Goal: Task Accomplishment & Management: Complete application form

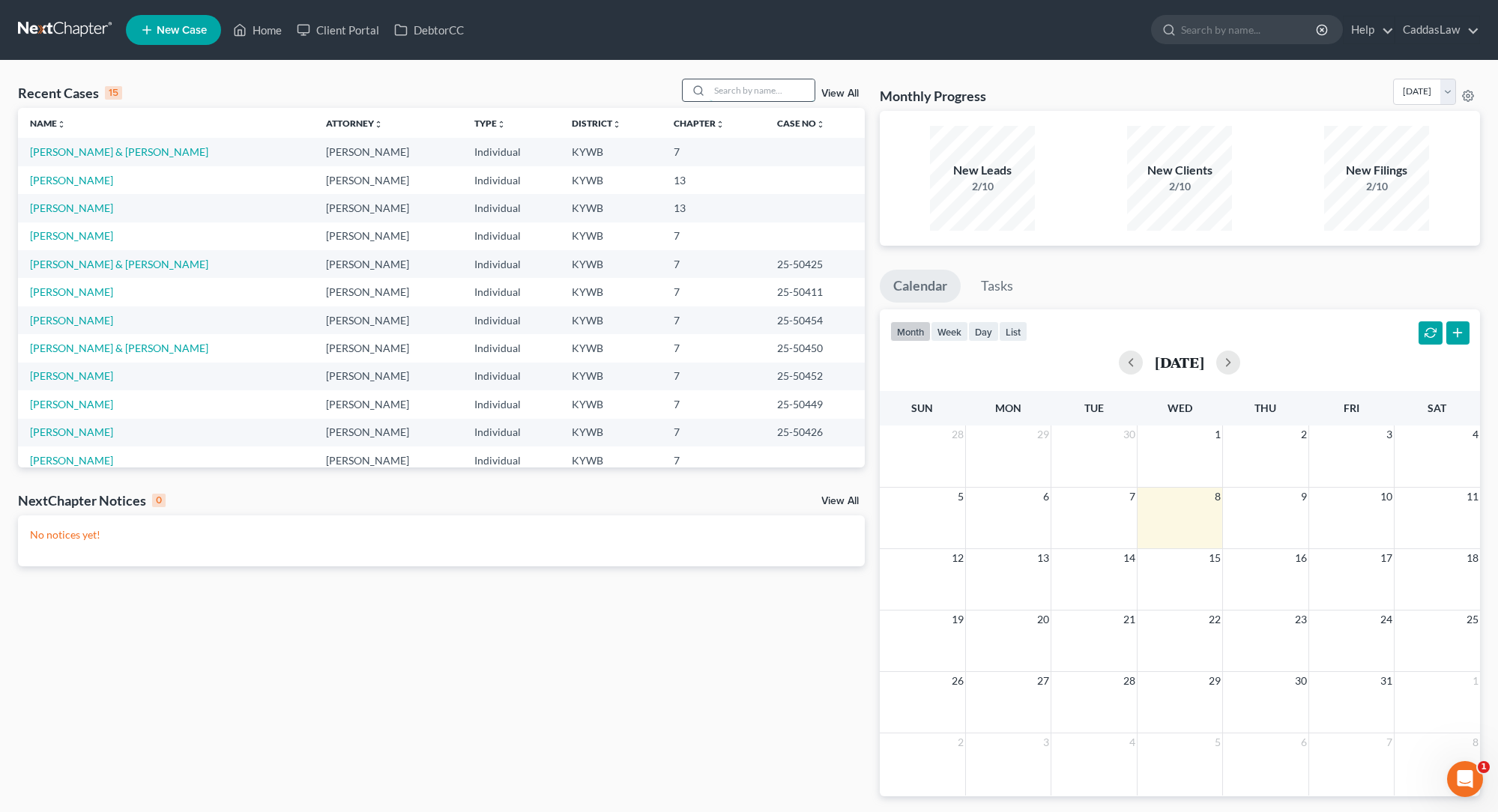
click at [767, 89] on input "search" at bounding box center [762, 89] width 105 height 21
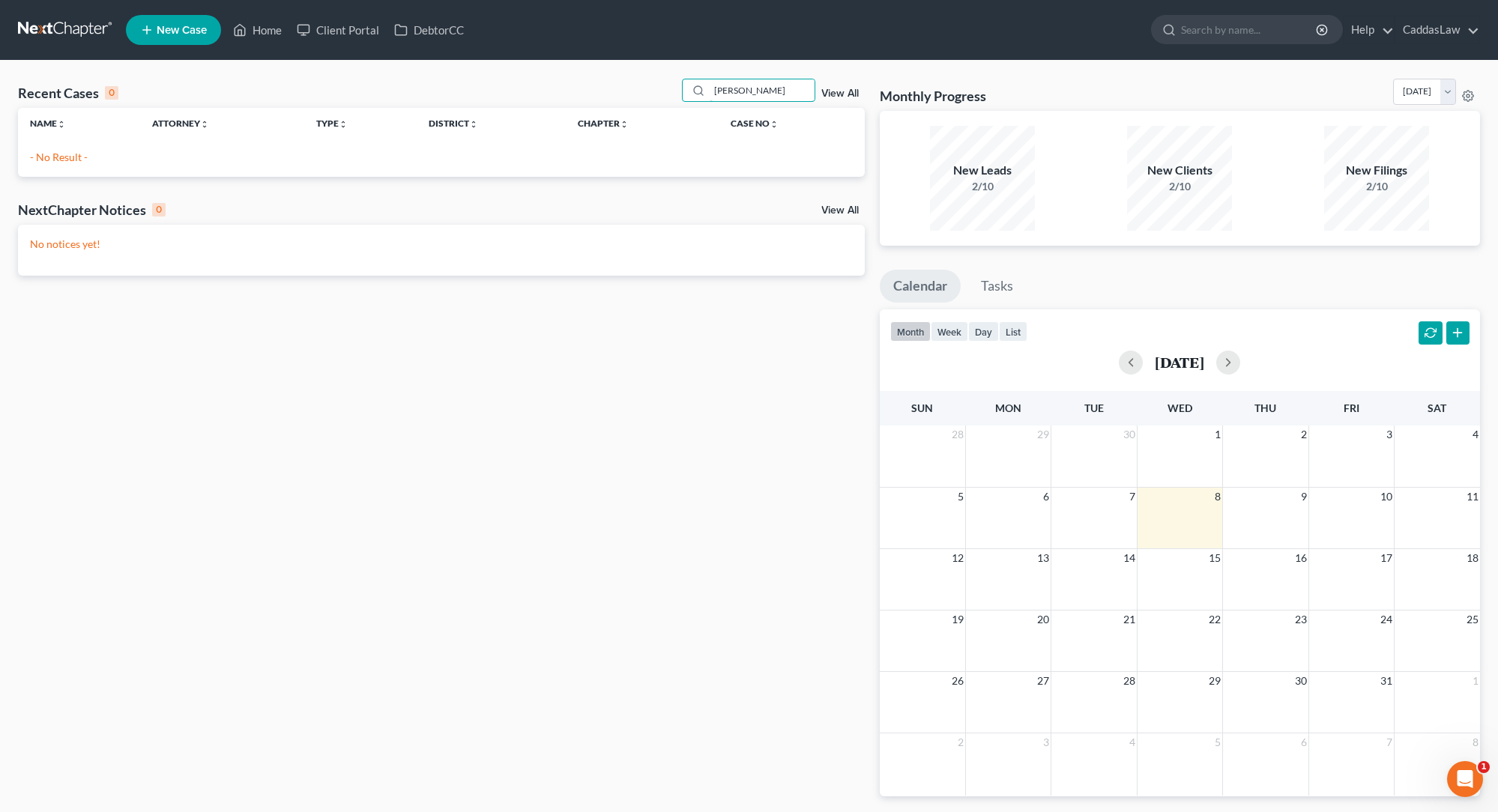
type input "GREER"
click at [186, 26] on span "New Case" at bounding box center [182, 31] width 50 height 11
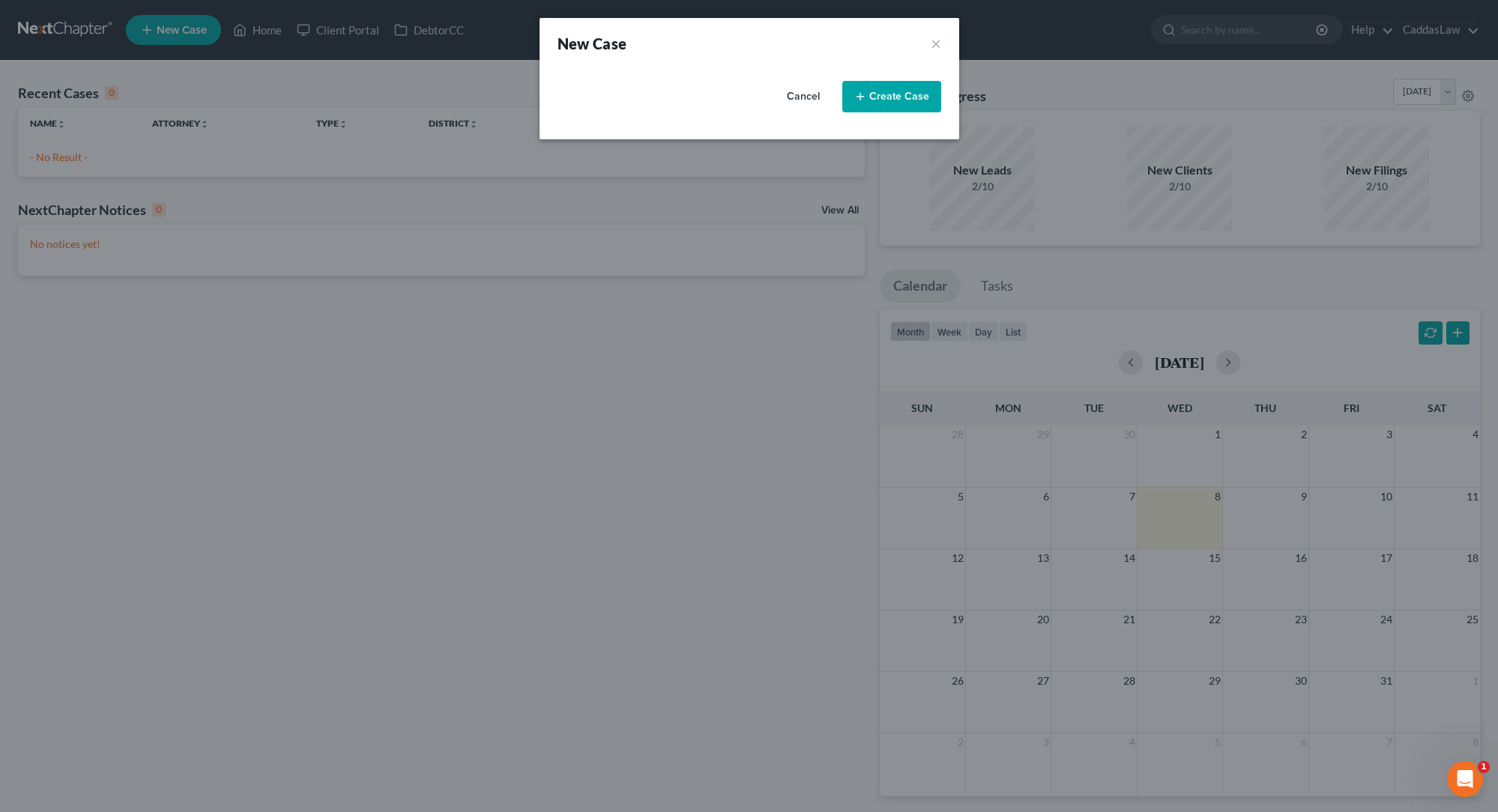
select select "33"
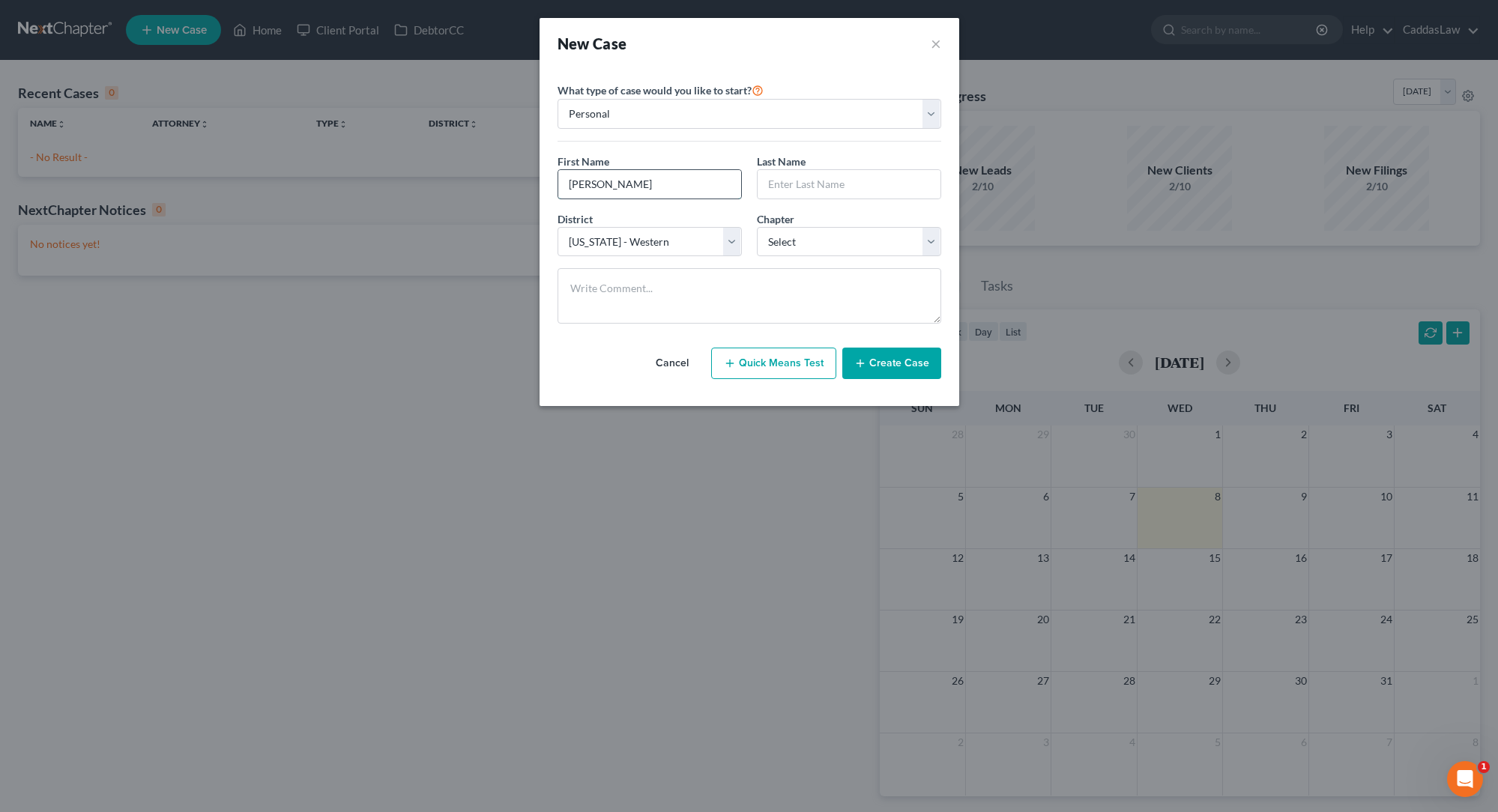
type input "Michael"
type input "Greer"
click at [758, 290] on textarea at bounding box center [749, 296] width 384 height 56
select select "0"
click at [901, 370] on button "Create Case" at bounding box center [892, 363] width 99 height 32
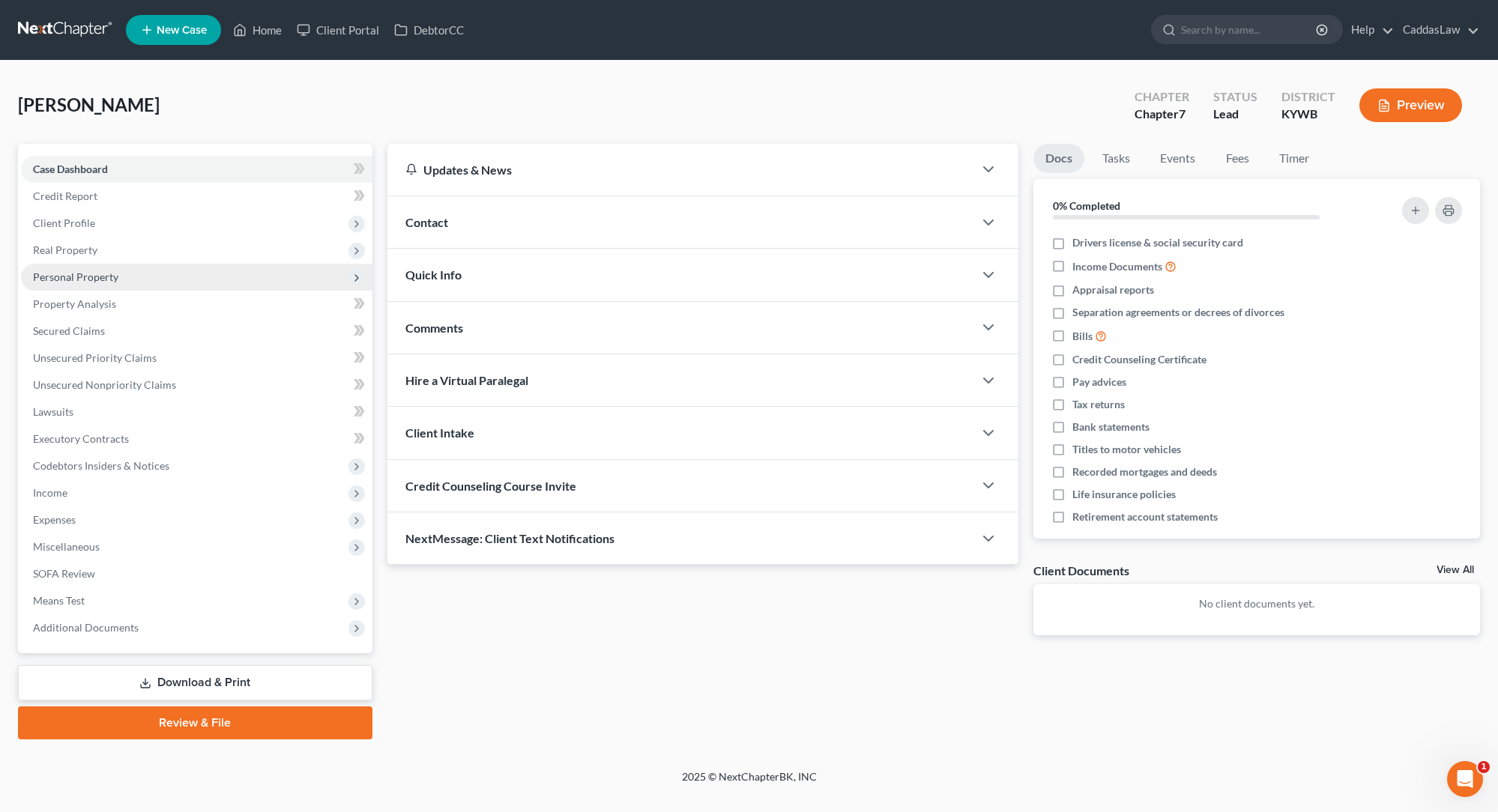
click at [75, 266] on span "Personal Property" at bounding box center [197, 277] width 351 height 27
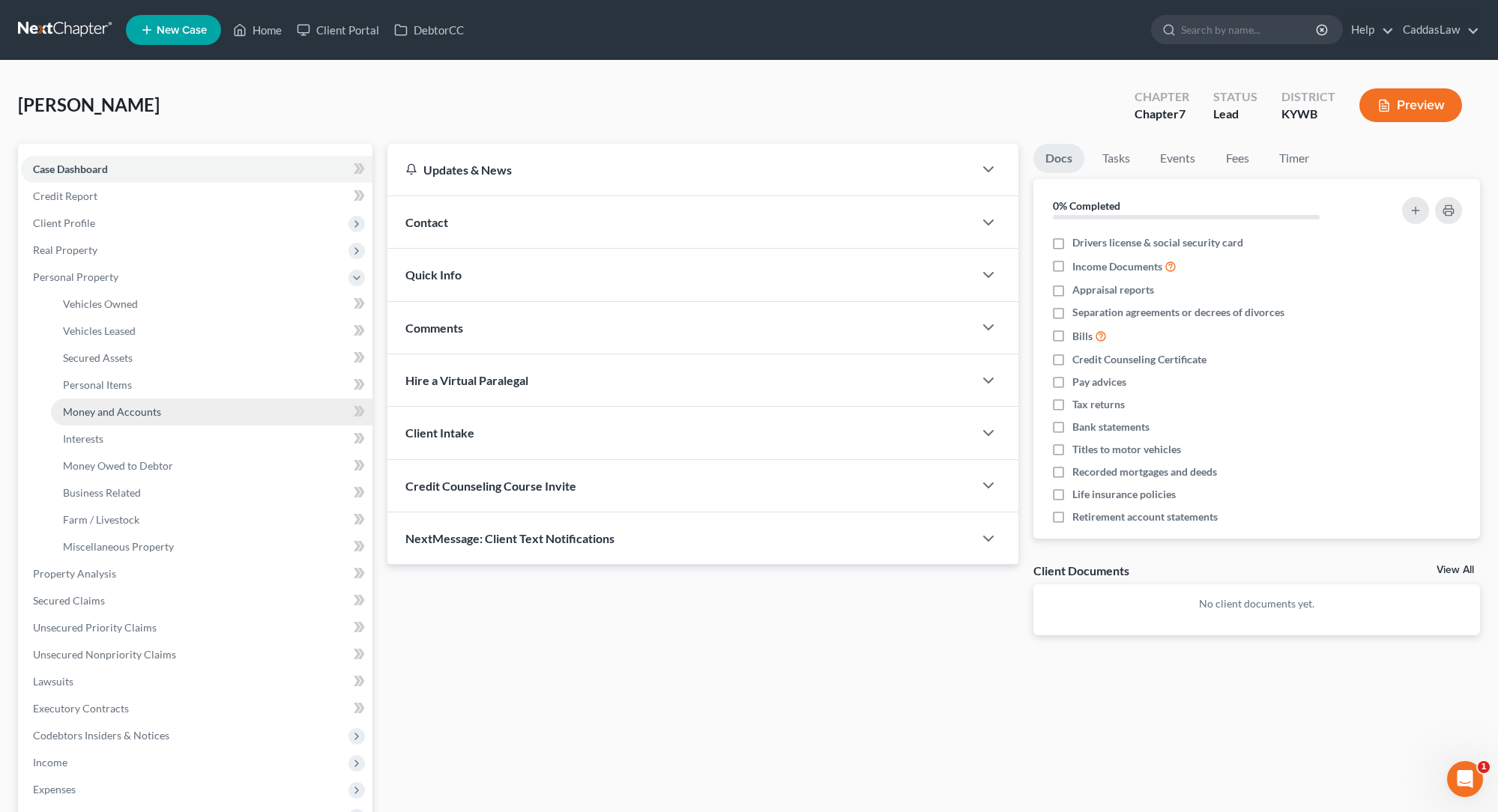
click at [123, 412] on span "Money and Accounts" at bounding box center [112, 412] width 98 height 13
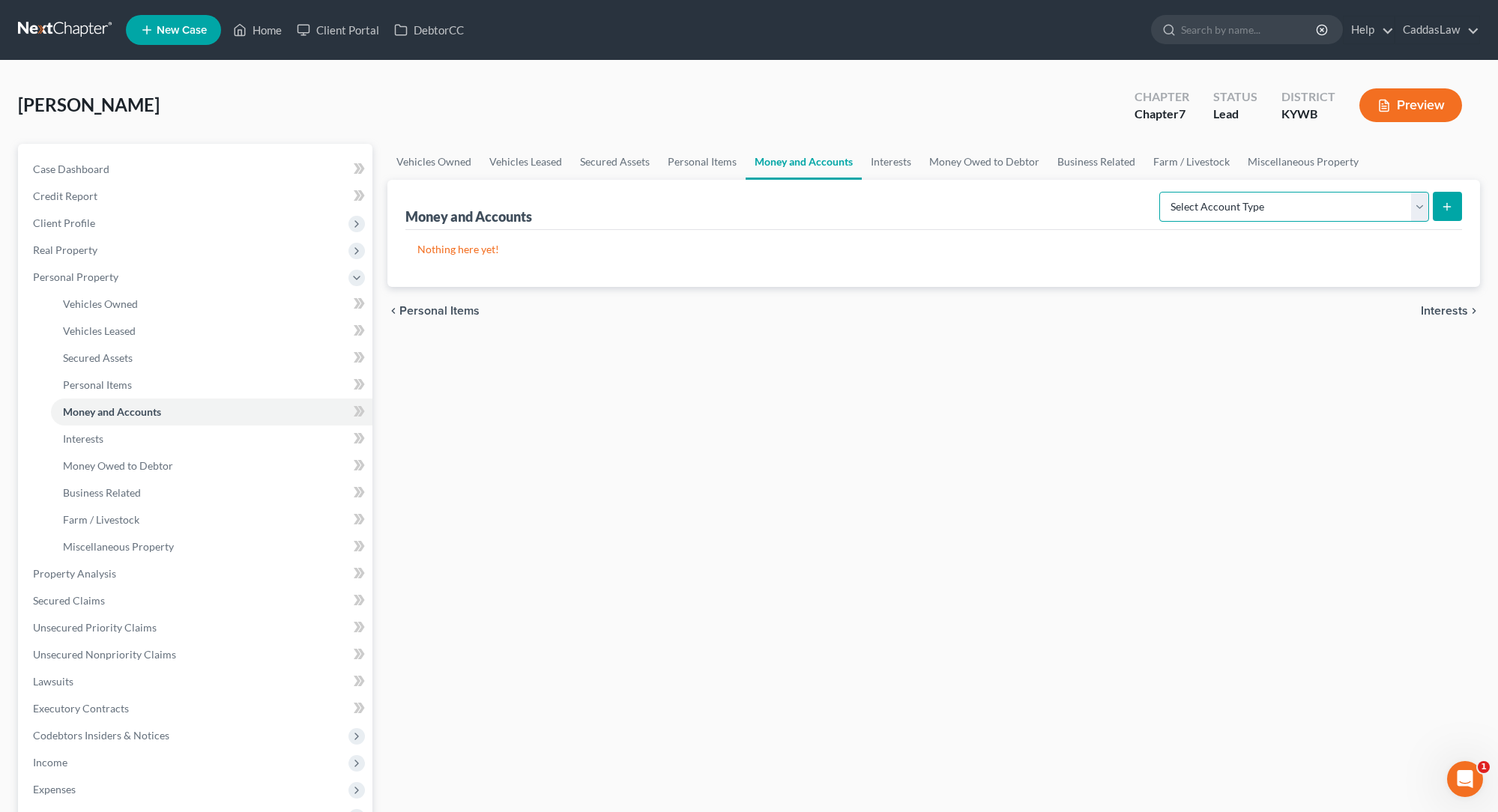
select select "checking"
click at [1006, 208] on icon "submit" at bounding box center [1446, 207] width 12 height 12
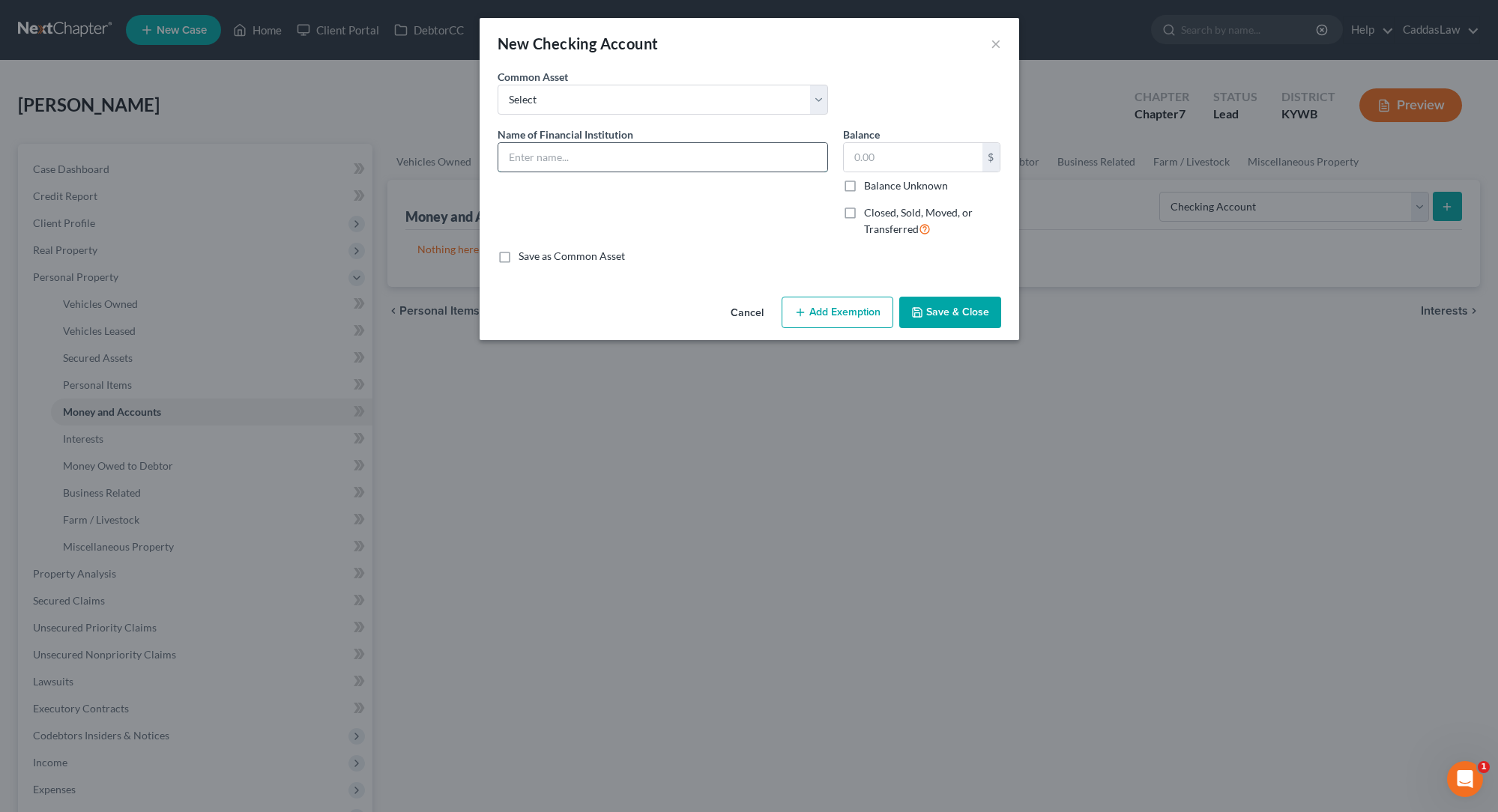
click at [609, 158] on input "text" at bounding box center [662, 157] width 329 height 29
click at [552, 155] on input "text" at bounding box center [662, 157] width 329 height 29
type input "Main Impact Federal Credit Union"
click at [879, 173] on div "$ Balance Unknown" at bounding box center [922, 168] width 158 height 51
click at [882, 147] on input "text" at bounding box center [913, 157] width 139 height 29
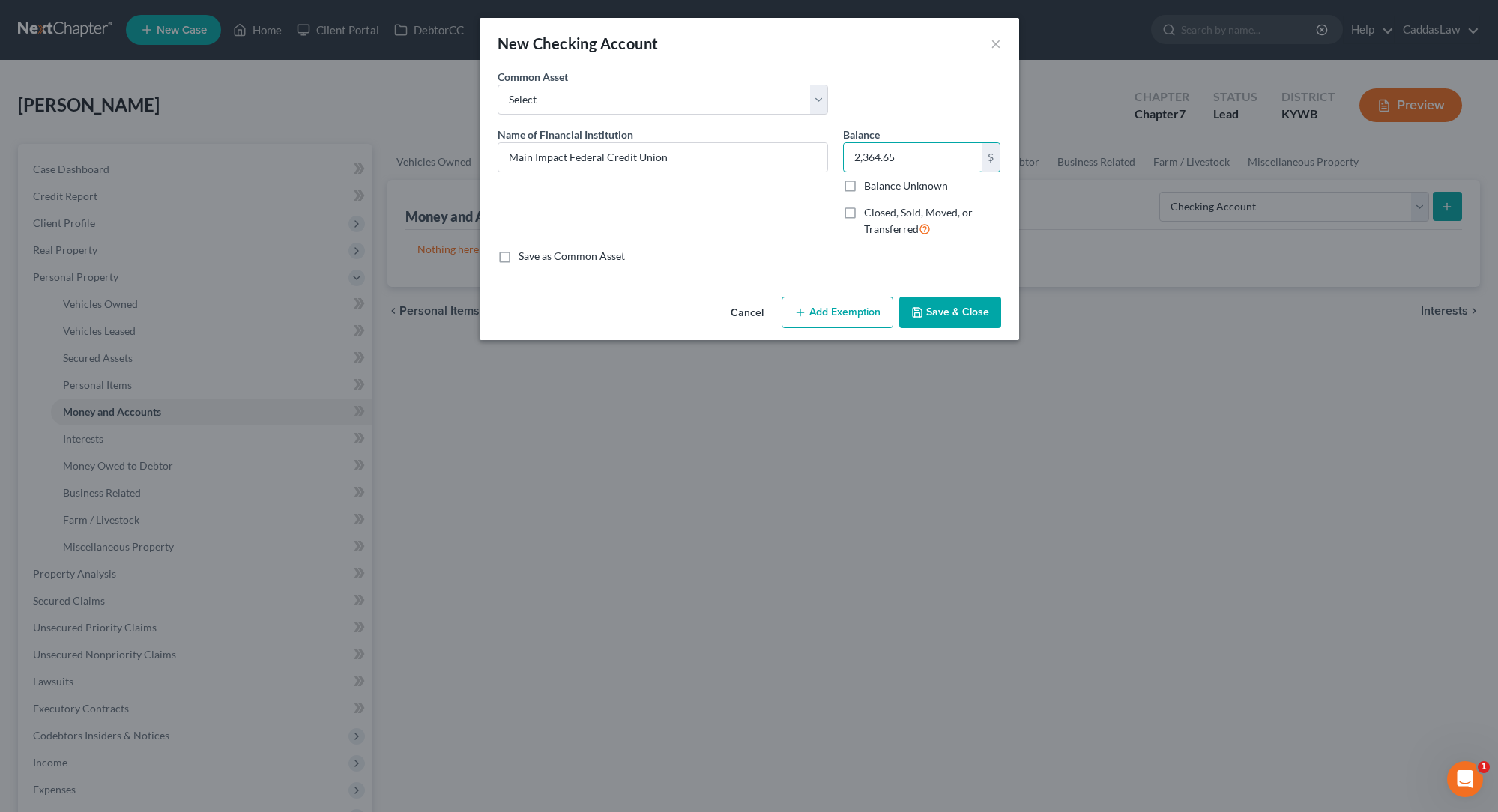
type input "2,364.65"
click at [942, 316] on button "Save & Close" at bounding box center [949, 312] width 102 height 32
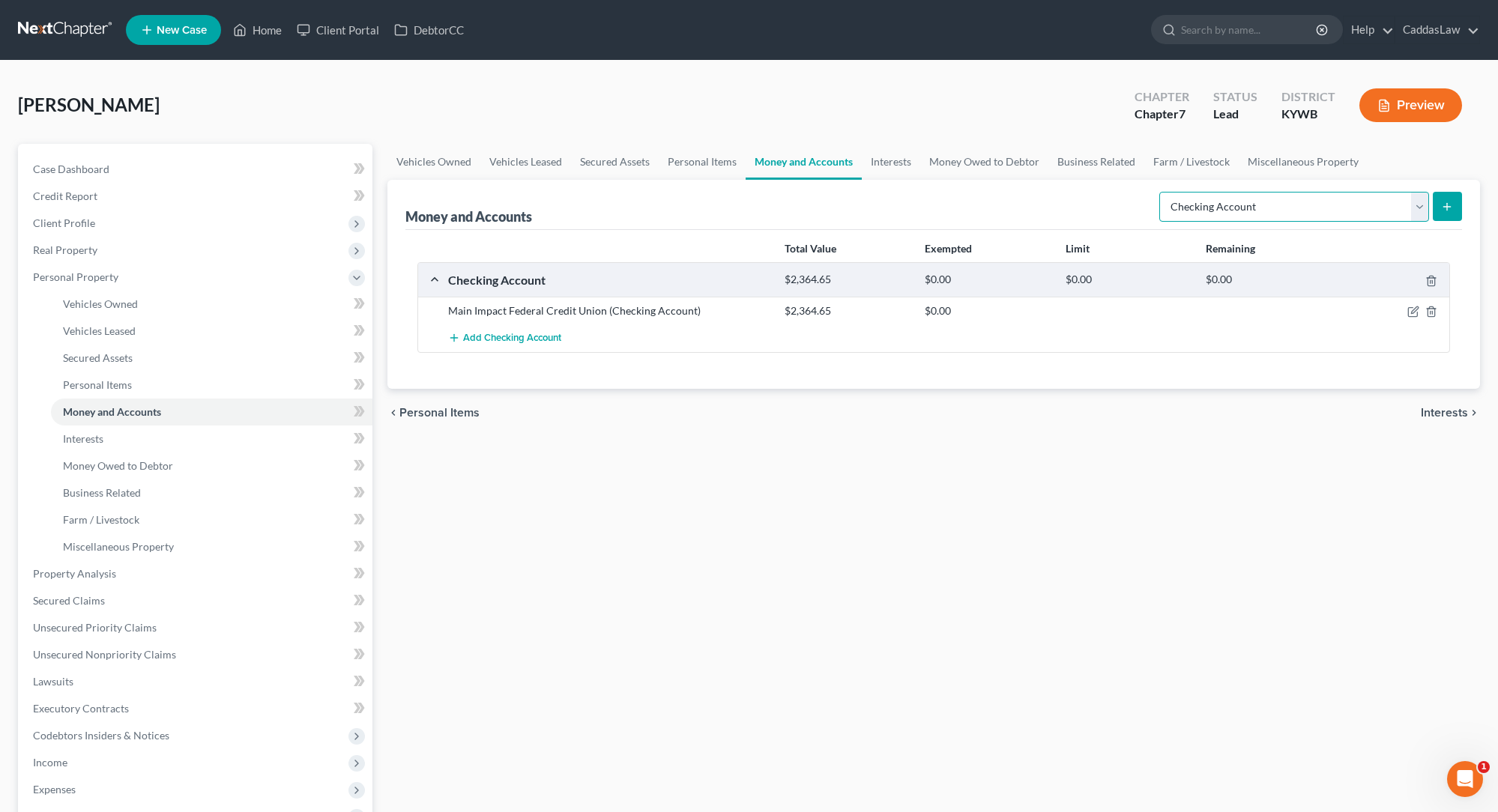
select select "savings"
click at [1006, 211] on icon "submit" at bounding box center [1446, 207] width 12 height 12
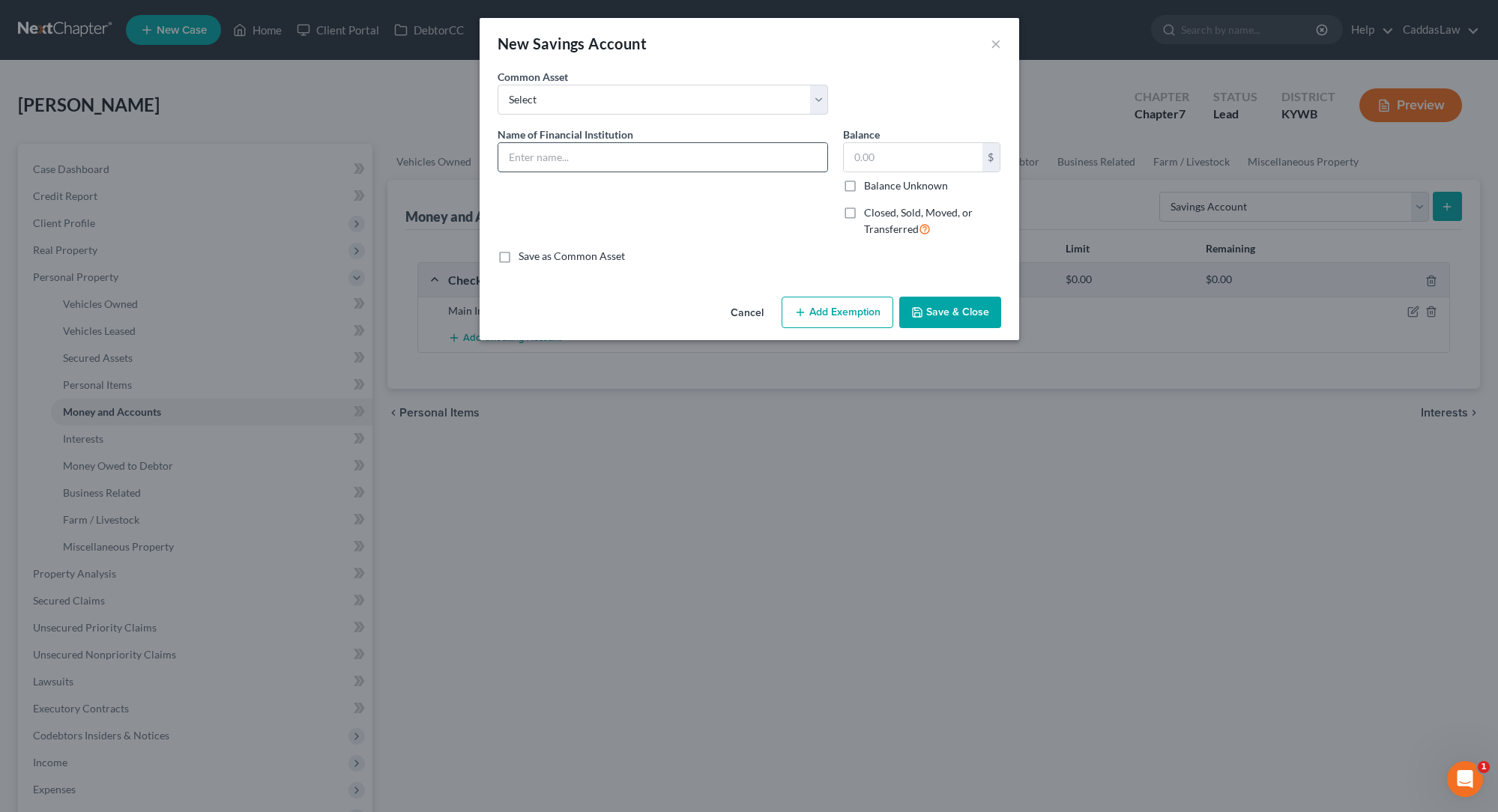
click at [651, 153] on input "text" at bounding box center [662, 157] width 329 height 29
type input "Main Impact Federal Credit Union"
click at [868, 161] on input "text" at bounding box center [913, 157] width 139 height 29
type input "5.12"
click at [926, 307] on button "Save & Close" at bounding box center [949, 312] width 102 height 32
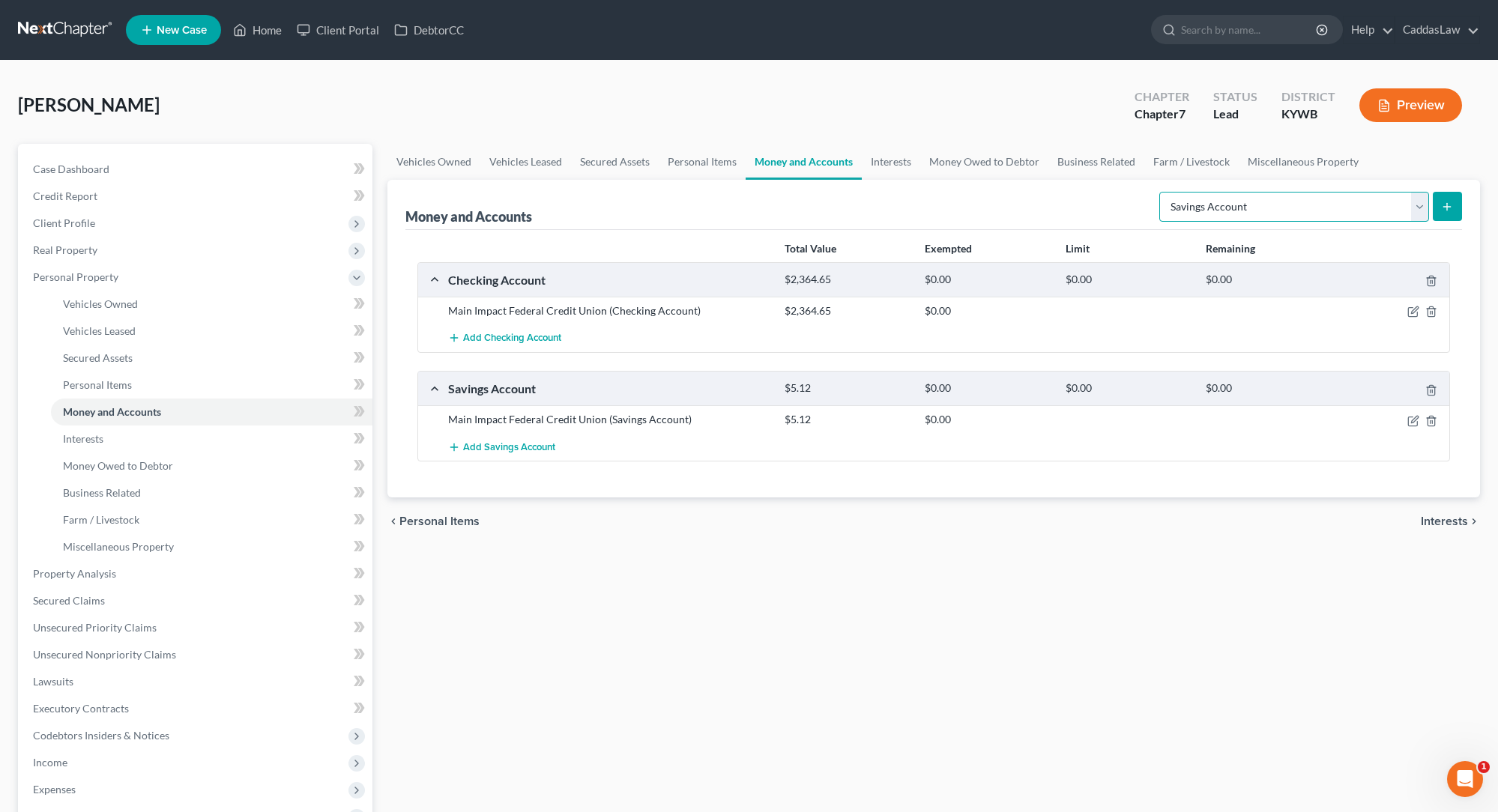
select select "checking"
click at [1006, 210] on line "submit" at bounding box center [1447, 206] width 0 height 7
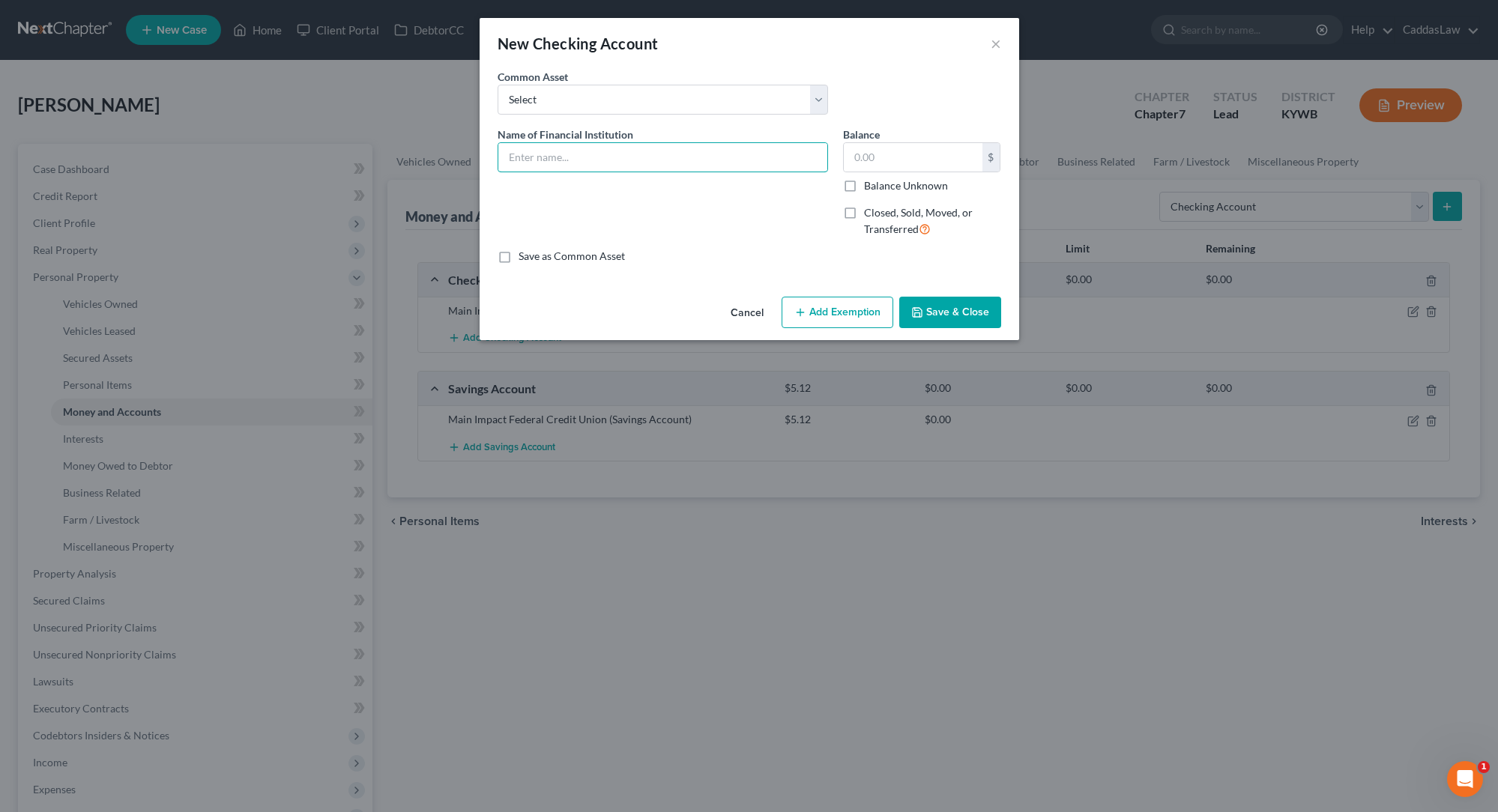
drag, startPoint x: 591, startPoint y: 167, endPoint x: 591, endPoint y: 118, distance: 49.0
click at [591, 157] on input "text" at bounding box center [662, 157] width 329 height 29
select select "2"
type input "CFSB"
click at [904, 150] on input "text" at bounding box center [913, 157] width 139 height 29
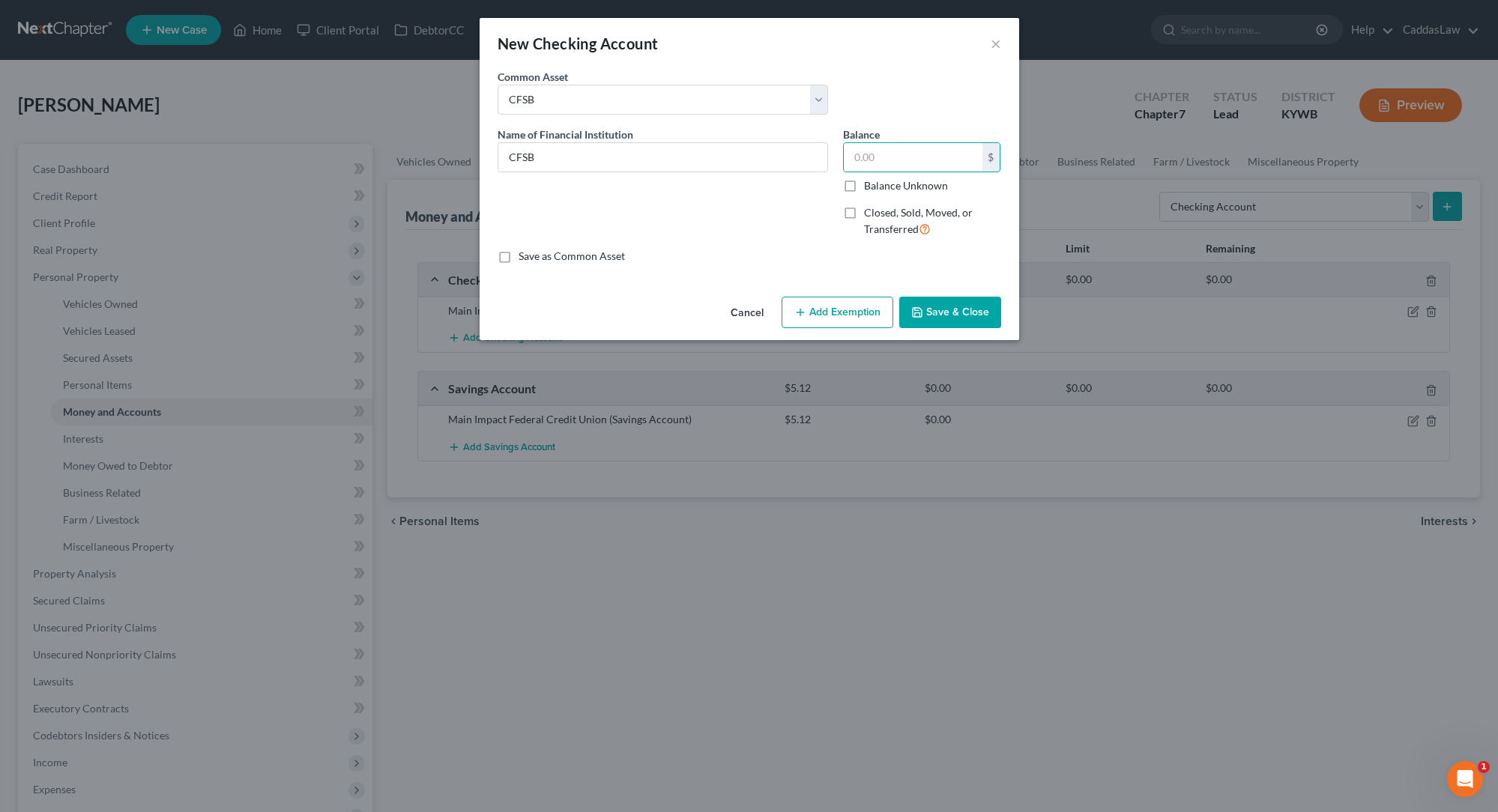
click at [864, 213] on label "Closed, Sold, Moved, or Transferred" at bounding box center [932, 221] width 137 height 33
click at [870, 213] on input "Closed, Sold, Moved, or Transferred" at bounding box center [875, 210] width 9 height 9
checkbox input "true"
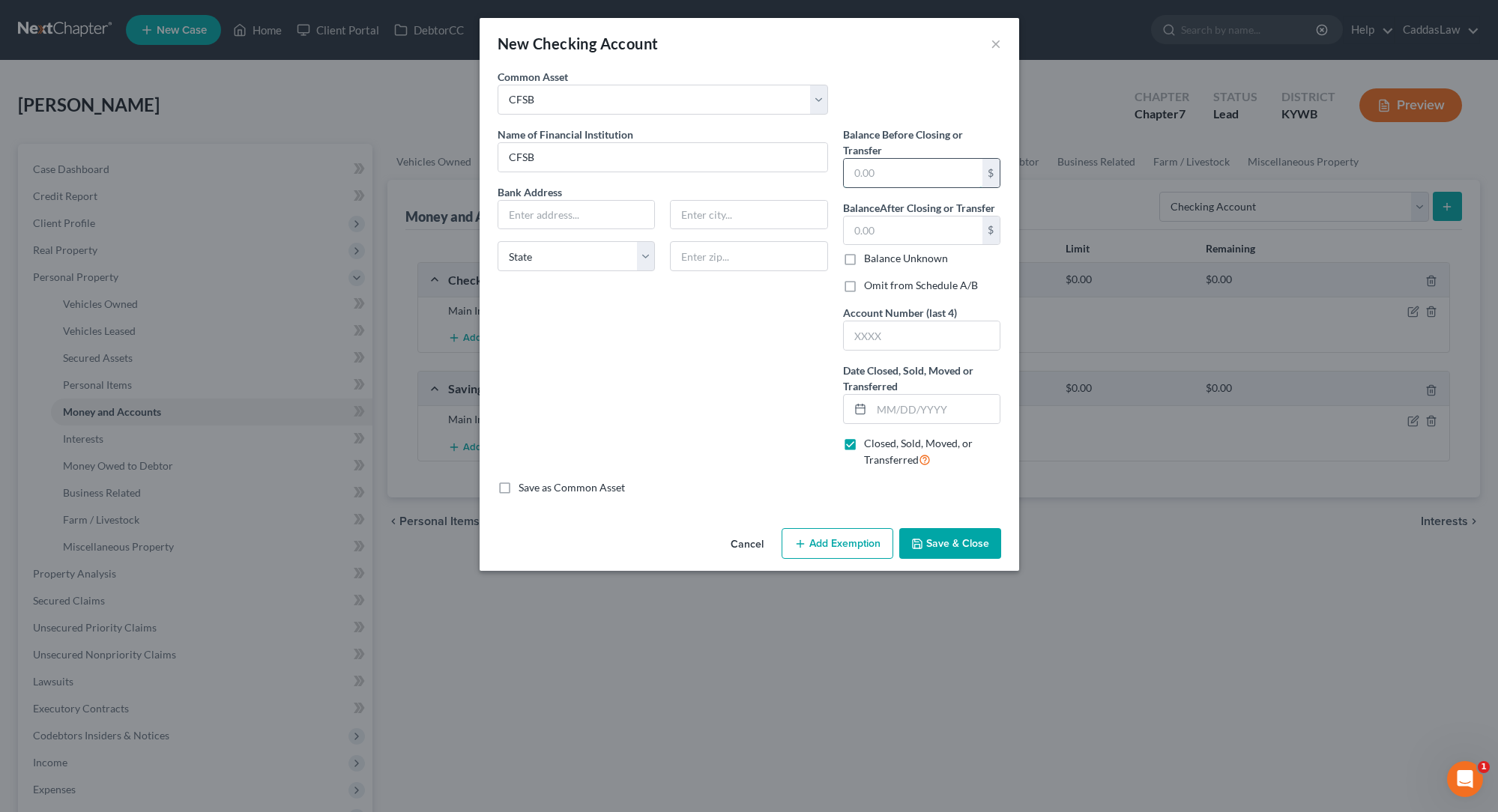
click at [871, 171] on input "text" at bounding box center [913, 172] width 139 height 29
type input "6"
type input "365.55"
click at [878, 232] on input "text" at bounding box center [913, 230] width 139 height 29
type input "0.00"
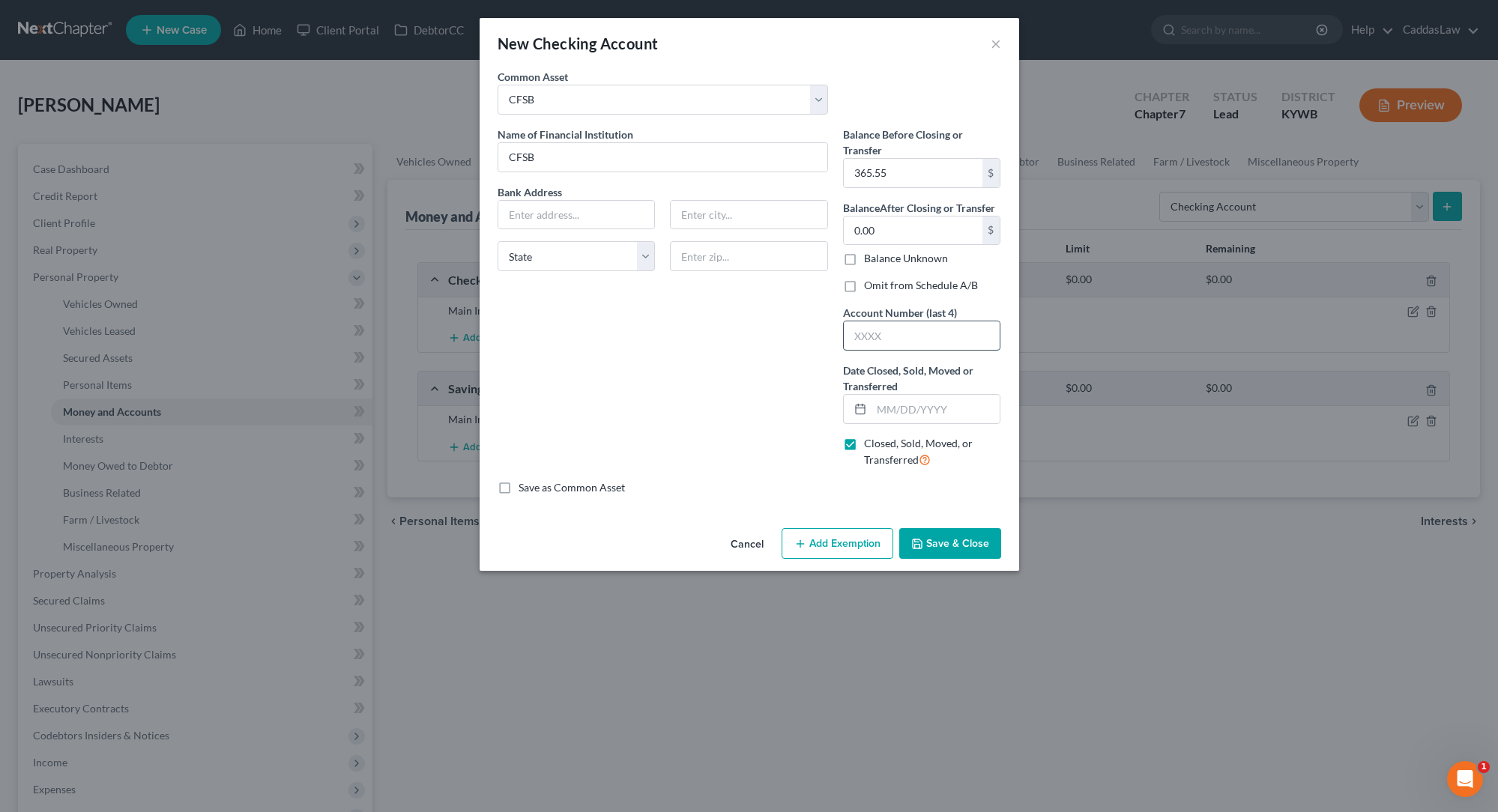
type input "-"
type input "0110"
click at [917, 421] on input "text" at bounding box center [935, 409] width 129 height 29
type input "10/01/2025"
click at [962, 545] on button "Save & Close" at bounding box center [949, 544] width 102 height 32
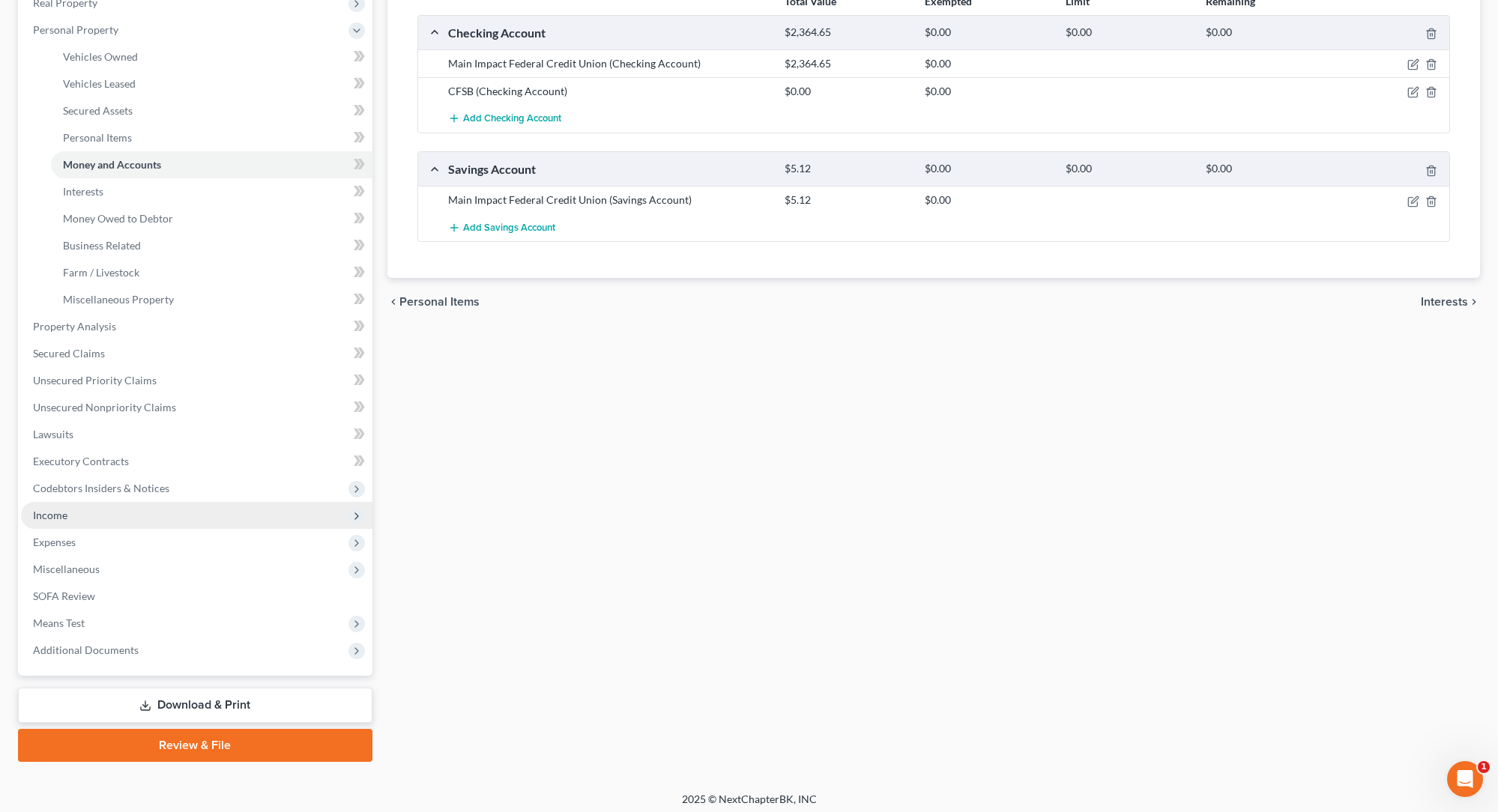
click at [60, 507] on span "Income" at bounding box center [197, 515] width 351 height 27
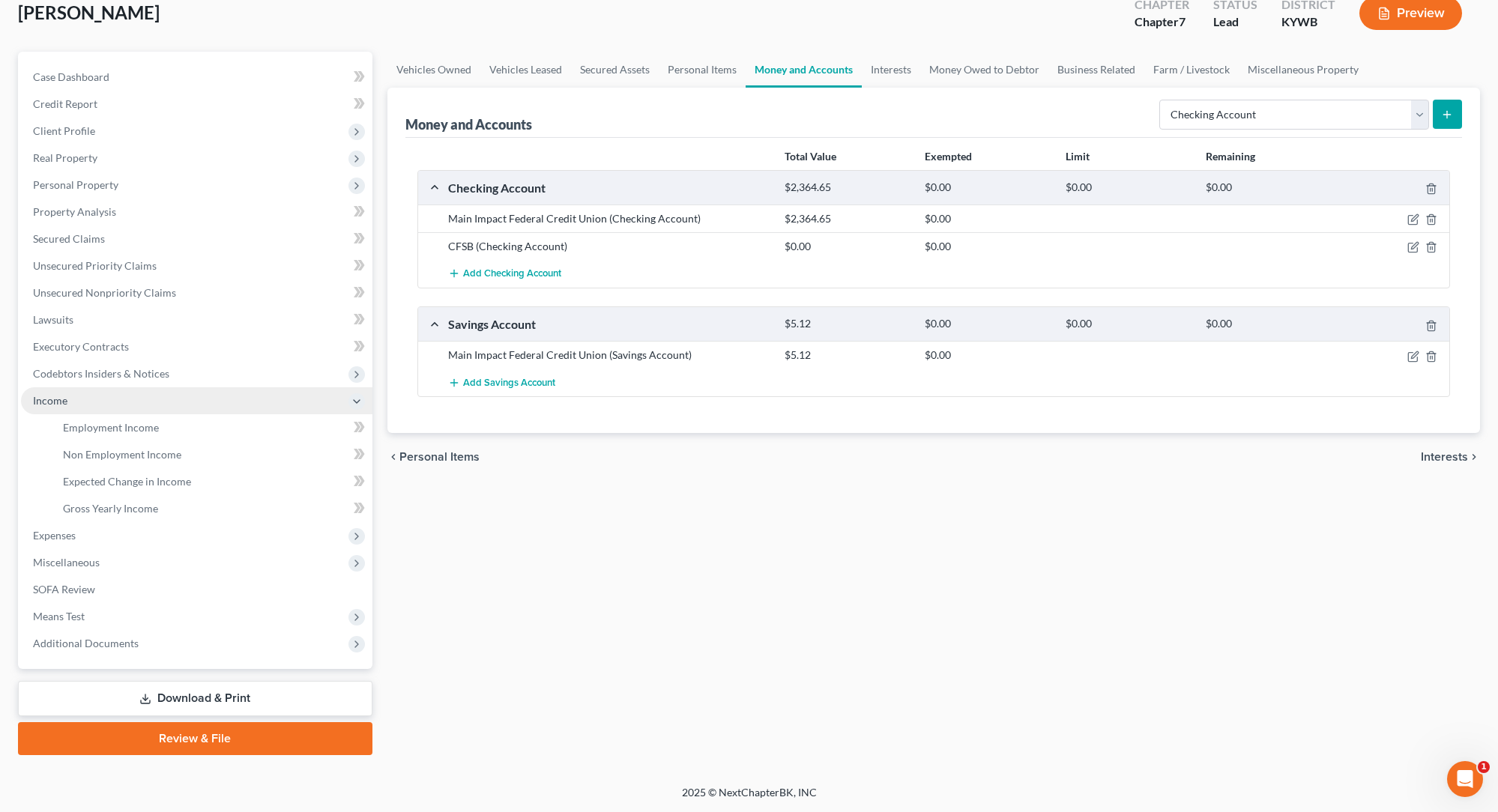
scroll to position [92, 0]
click at [119, 513] on span "Gross Yearly Income" at bounding box center [111, 508] width 95 height 13
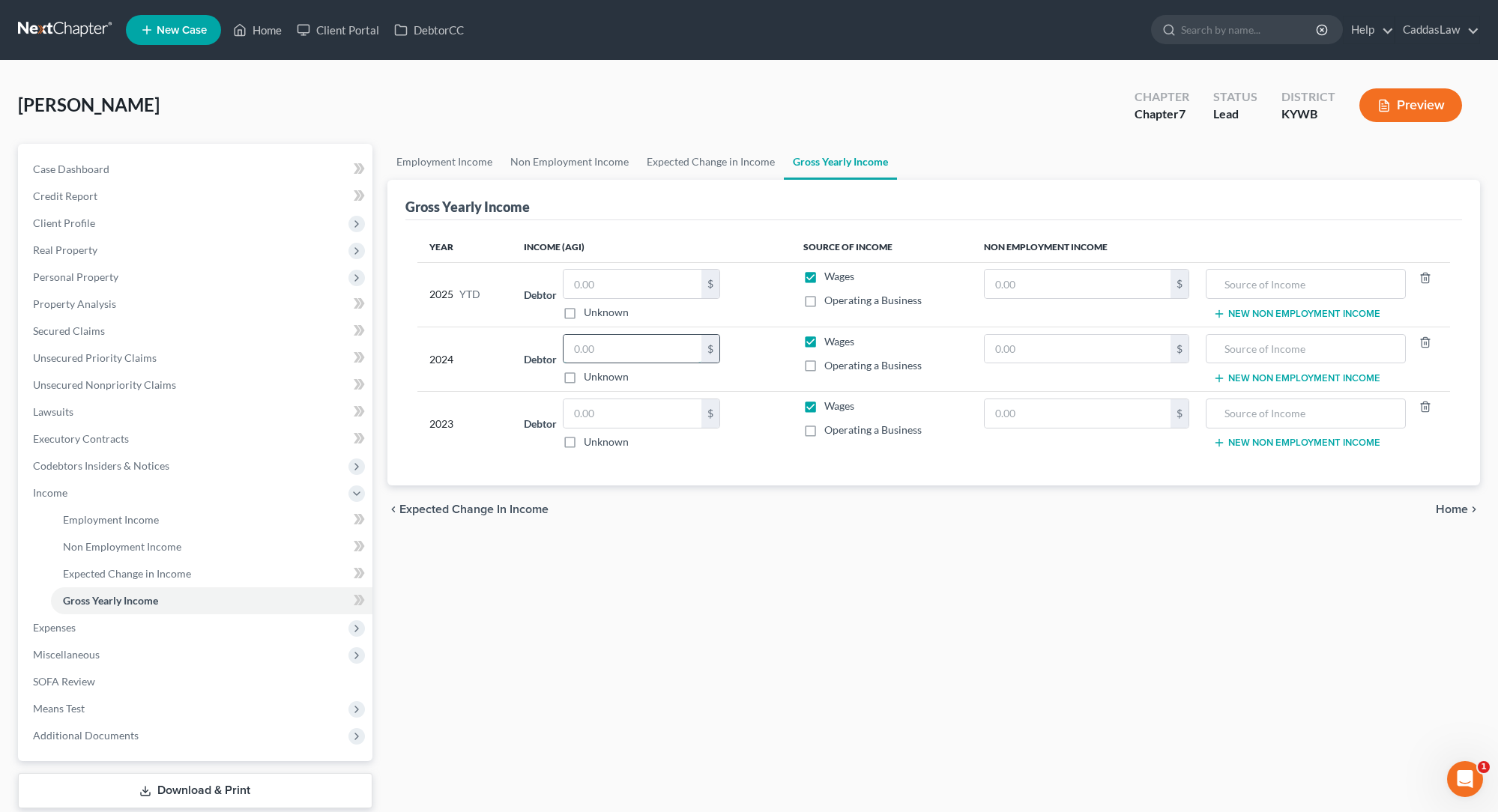
click at [631, 355] on input "text" at bounding box center [633, 348] width 138 height 29
type input "61,393.00"
click at [614, 407] on input "text" at bounding box center [633, 413] width 138 height 29
type input "52,416.09"
click at [702, 446] on div "Unknown" at bounding box center [641, 441] width 157 height 15
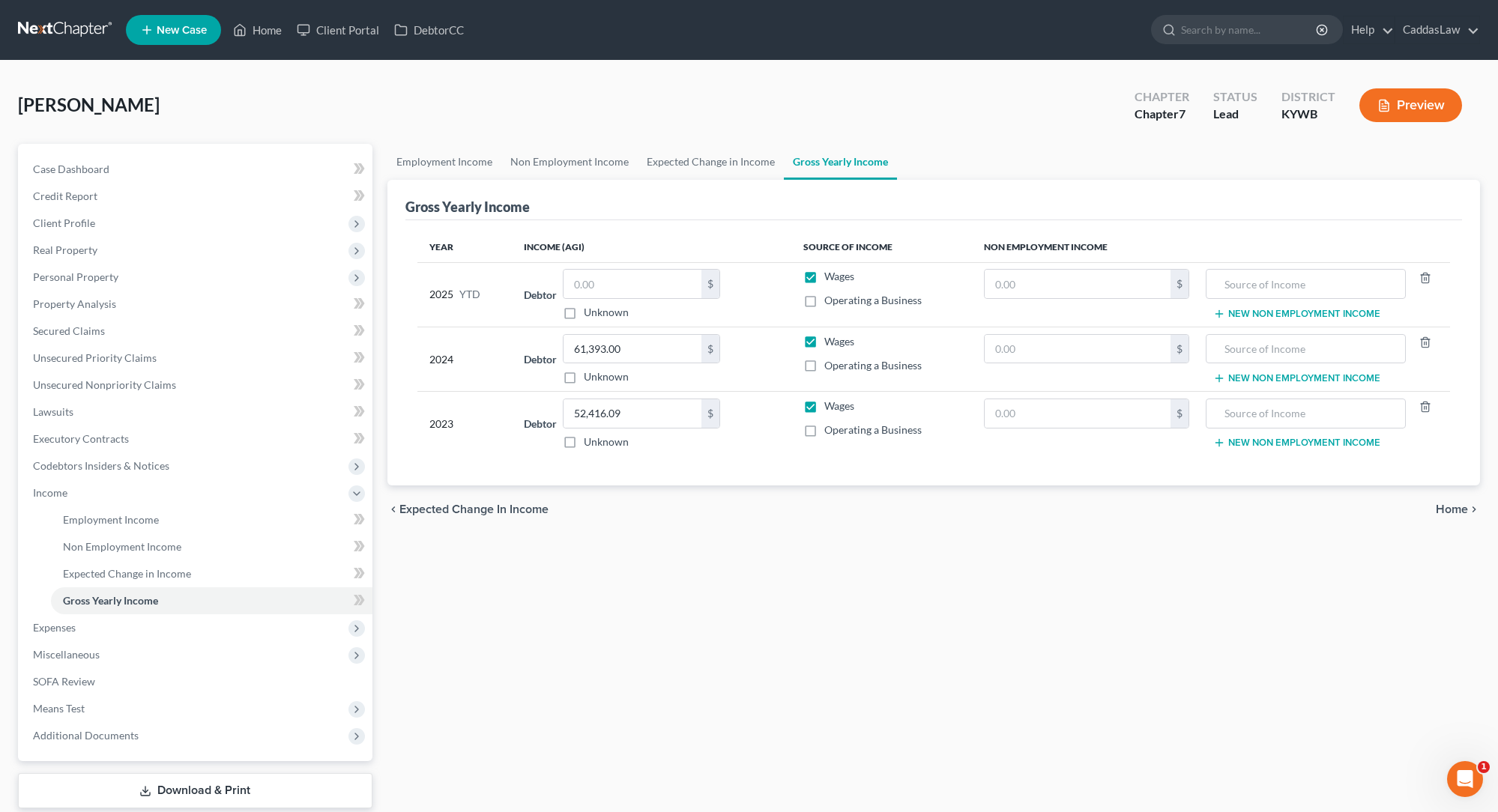
click at [697, 211] on div "Gross Yearly Income" at bounding box center [933, 199] width 1056 height 40
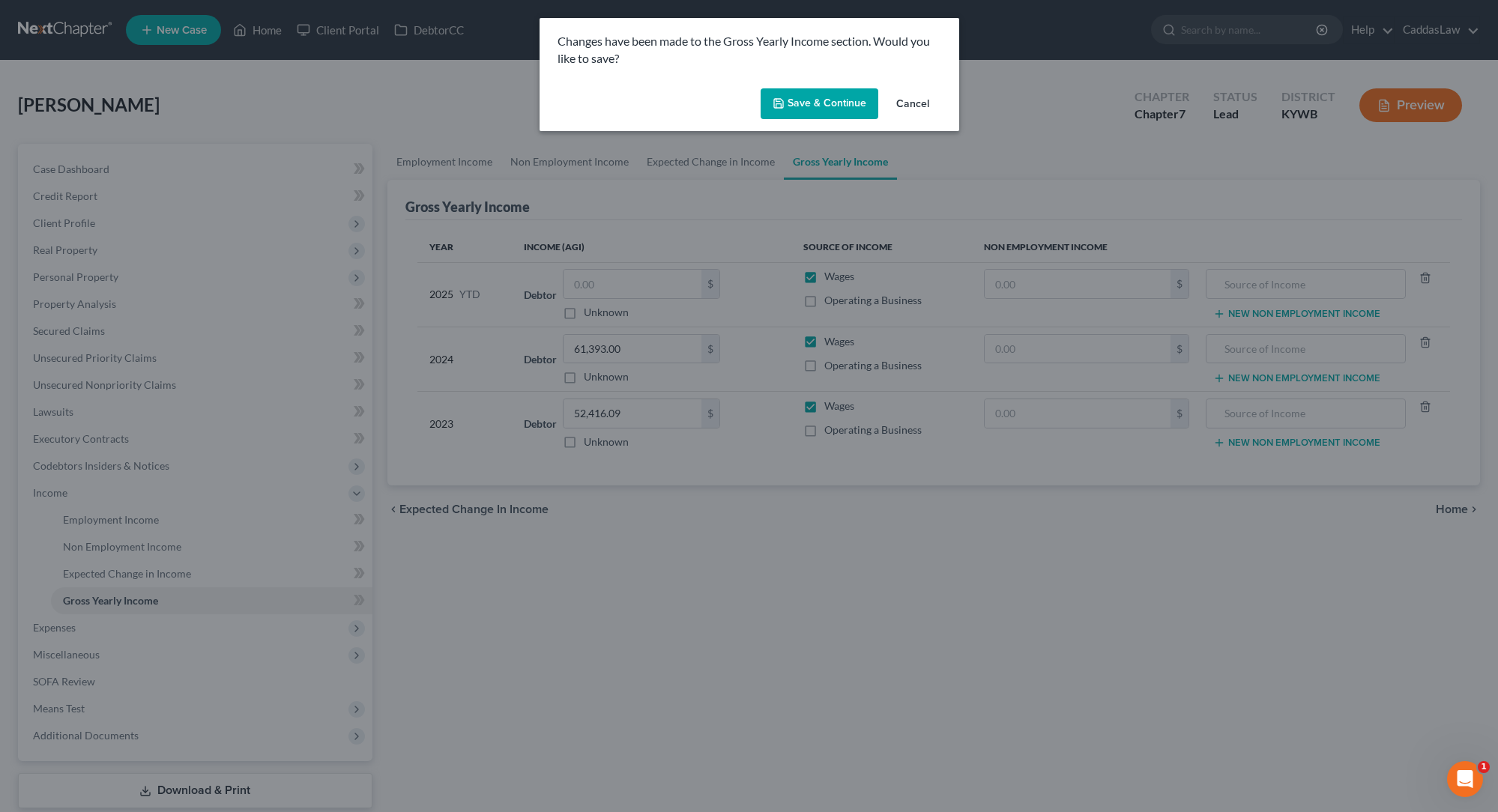
click at [783, 102] on icon "button" at bounding box center [779, 103] width 9 height 9
